Goal: Information Seeking & Learning: Find specific fact

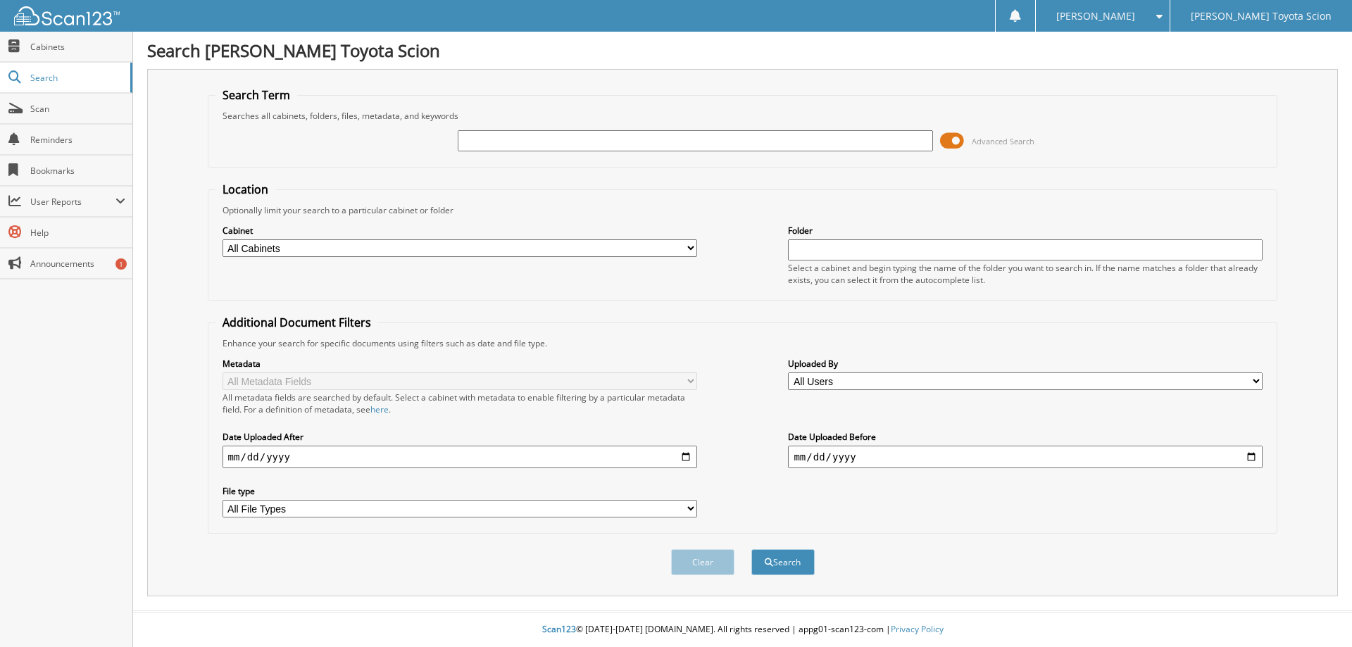
click at [834, 137] on input "text" at bounding box center [695, 140] width 475 height 21
type input "811711"
click at [751, 549] on button "Search" at bounding box center [782, 562] width 63 height 26
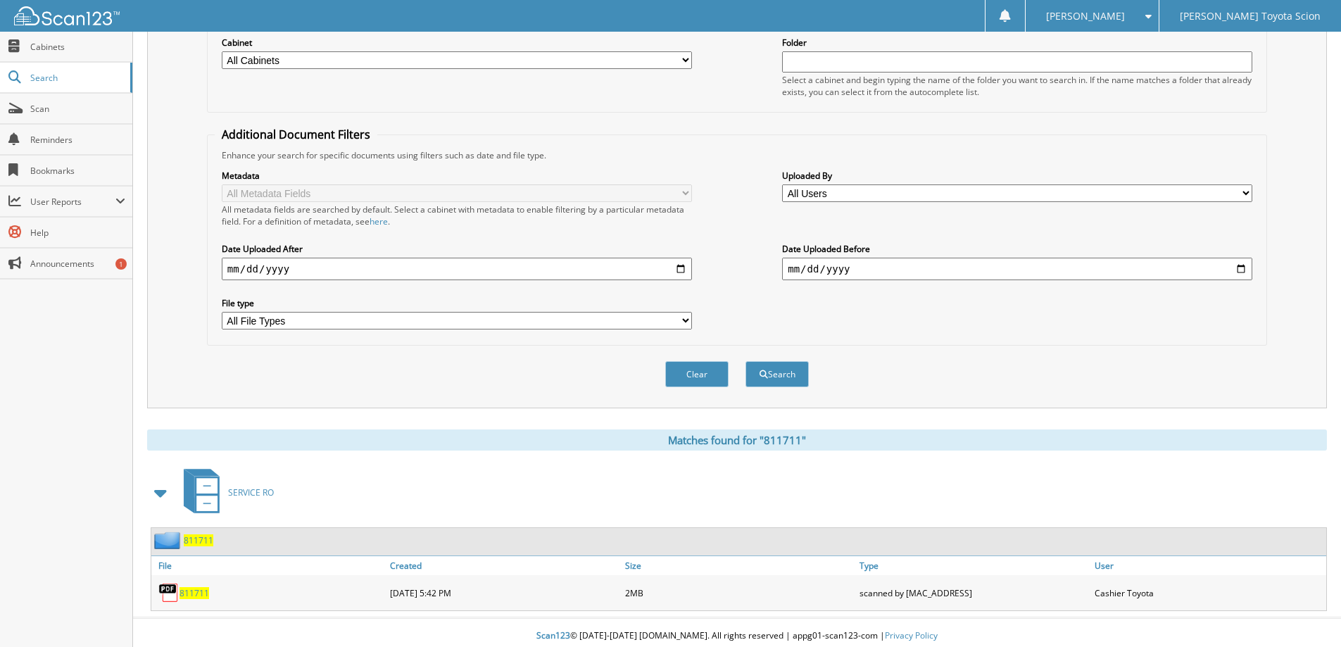
scroll to position [195, 0]
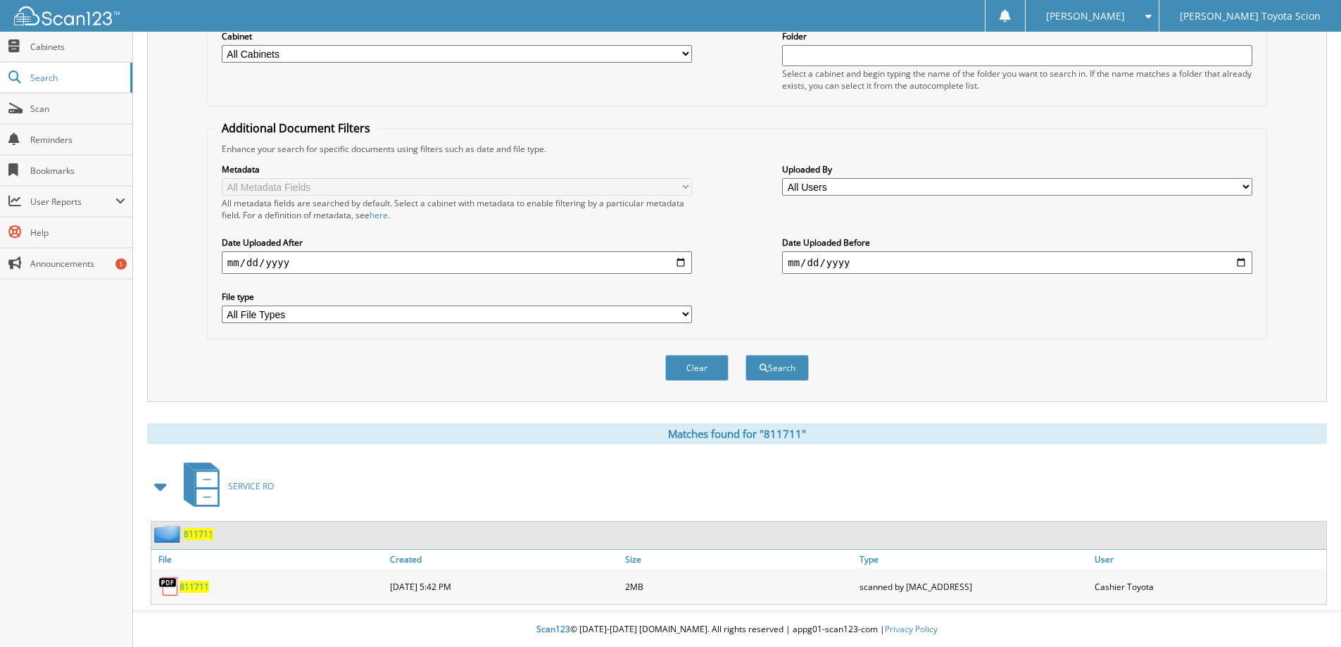
click at [204, 534] on span "811711" at bounding box center [199, 534] width 30 height 12
